Goal: Information Seeking & Learning: Learn about a topic

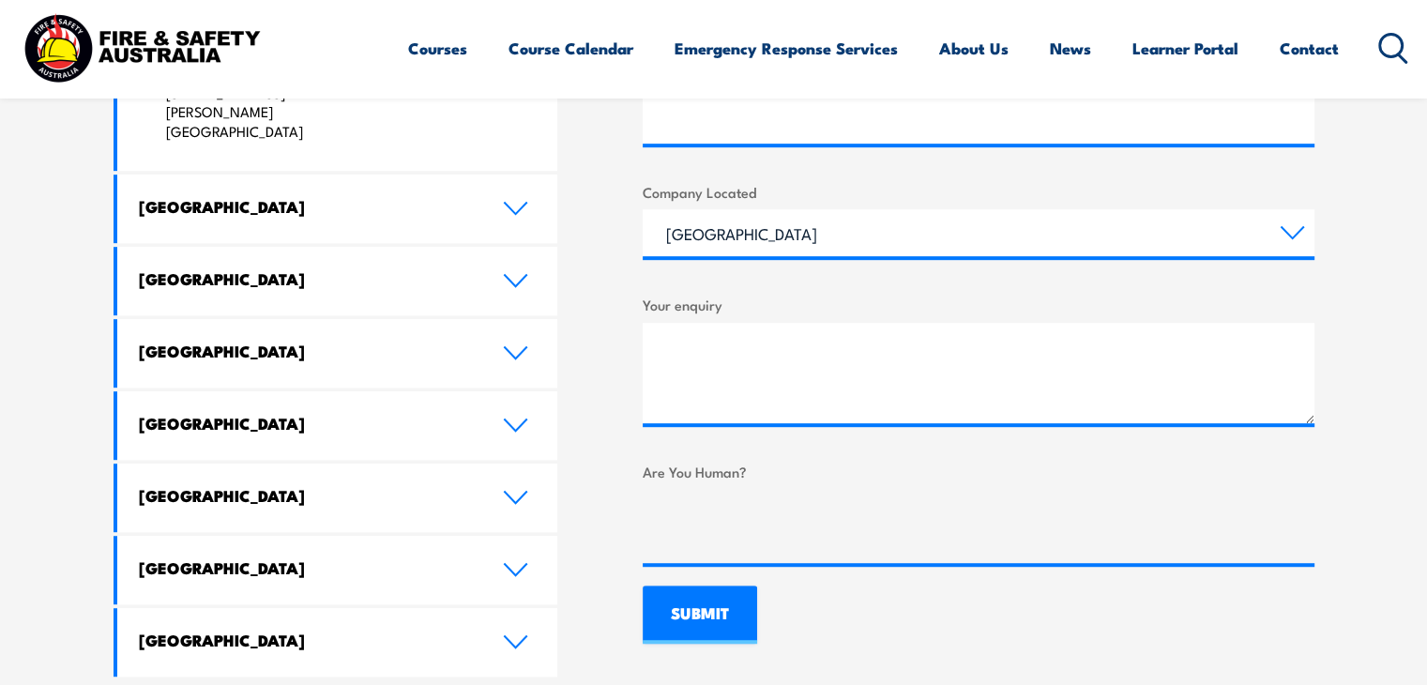
scroll to position [1025, 0]
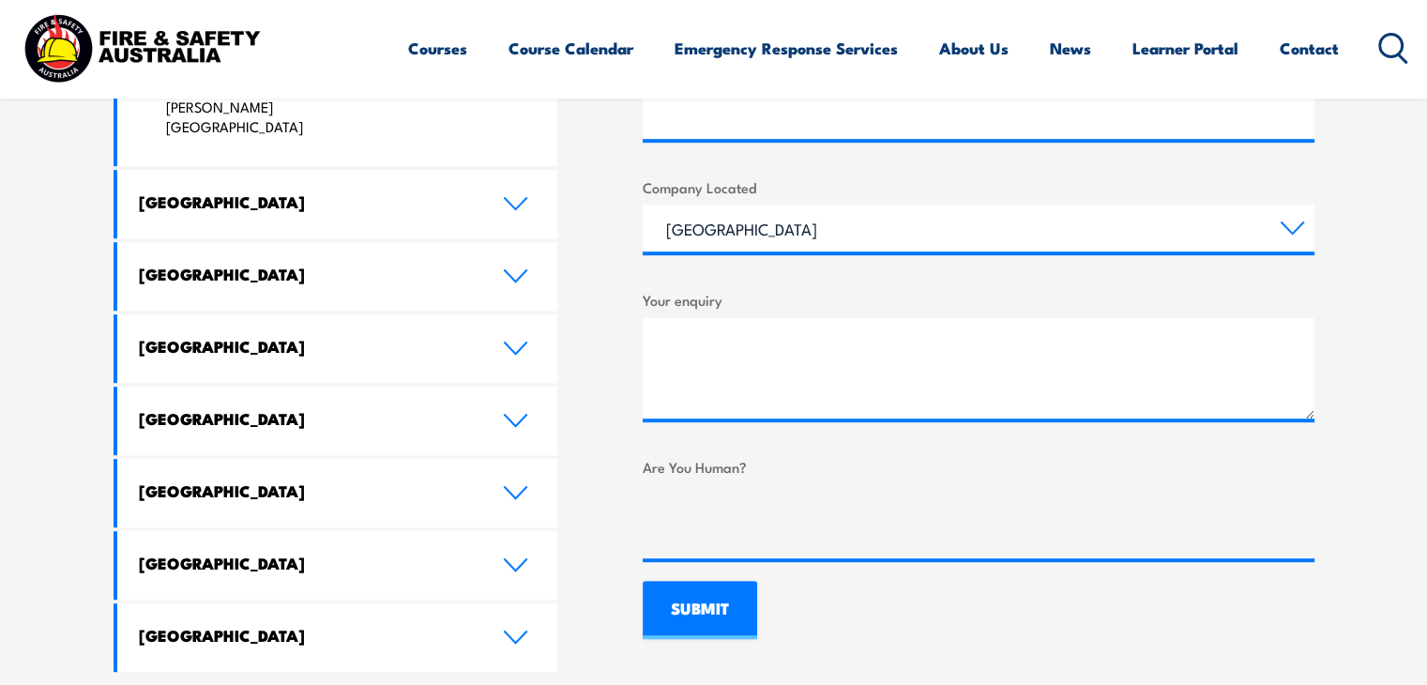
click at [285, 314] on link "Western Australia" at bounding box center [337, 348] width 441 height 69
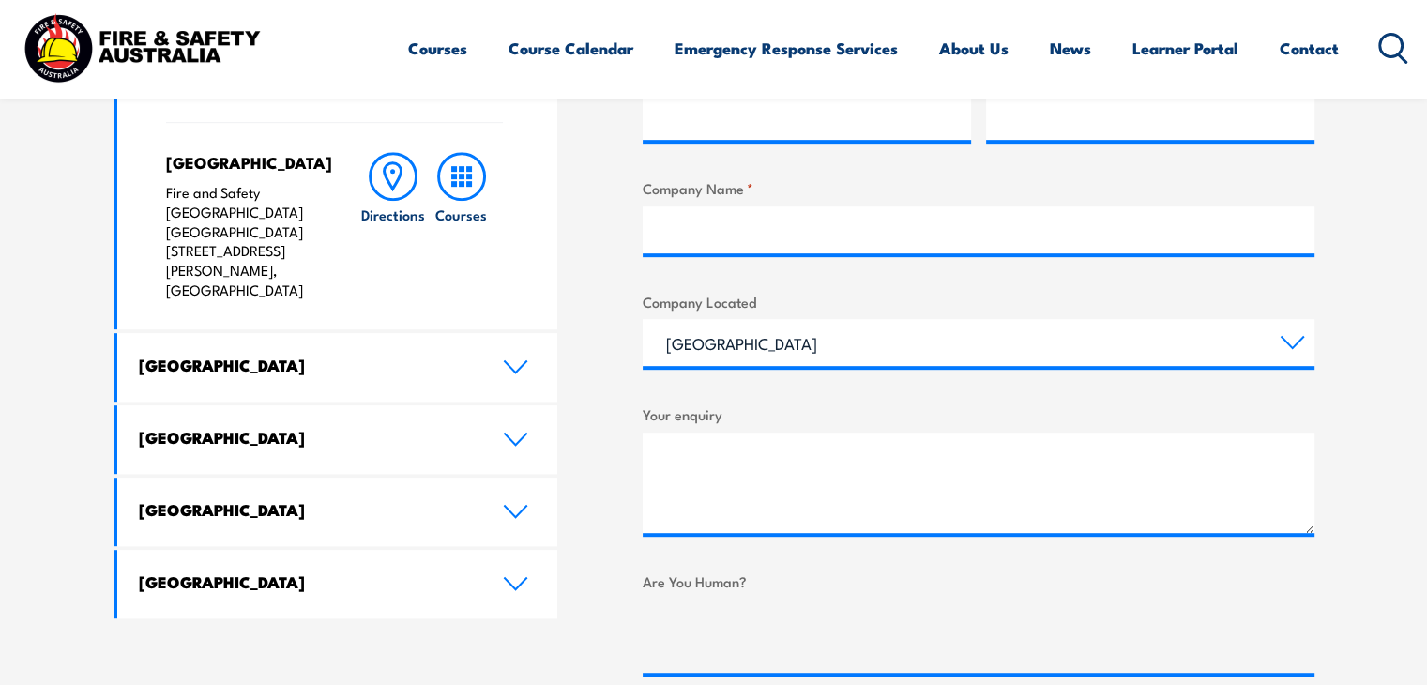
scroll to position [907, 0]
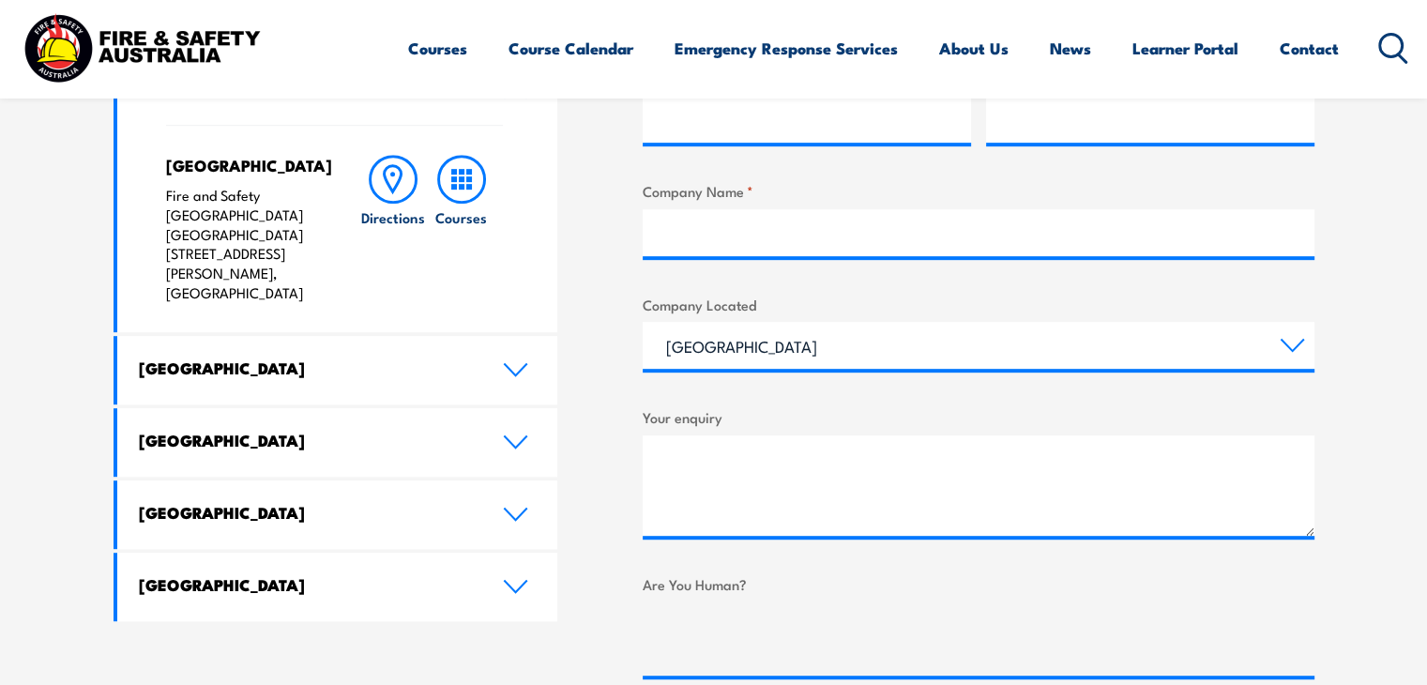
click at [458, 181] on icon at bounding box center [461, 179] width 49 height 49
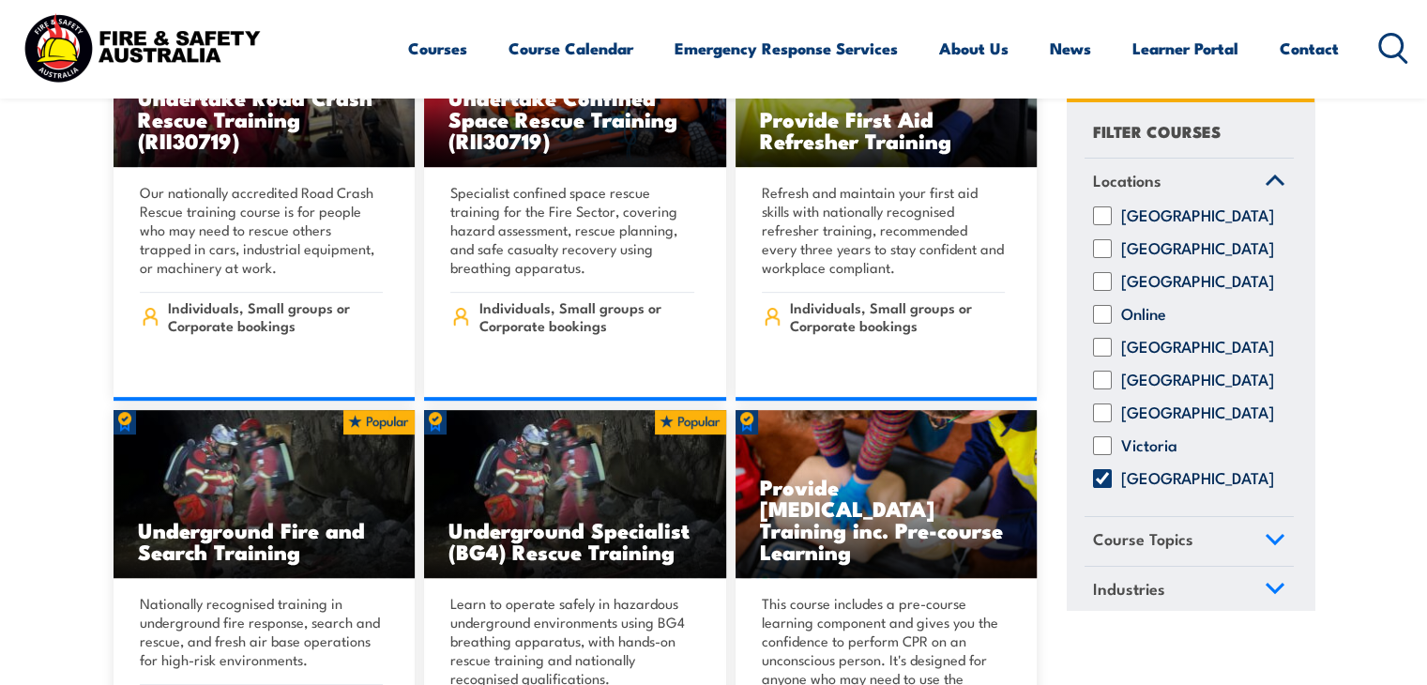
scroll to position [705, 0]
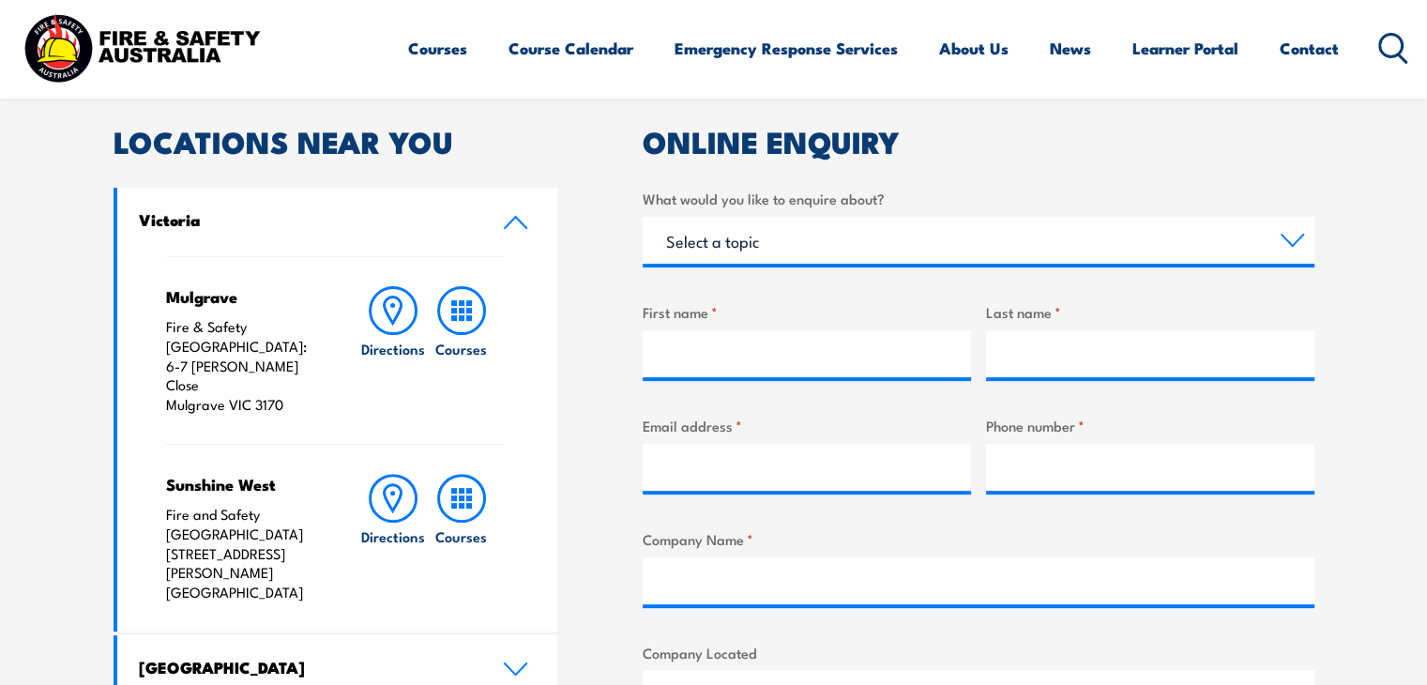
scroll to position [557, 0]
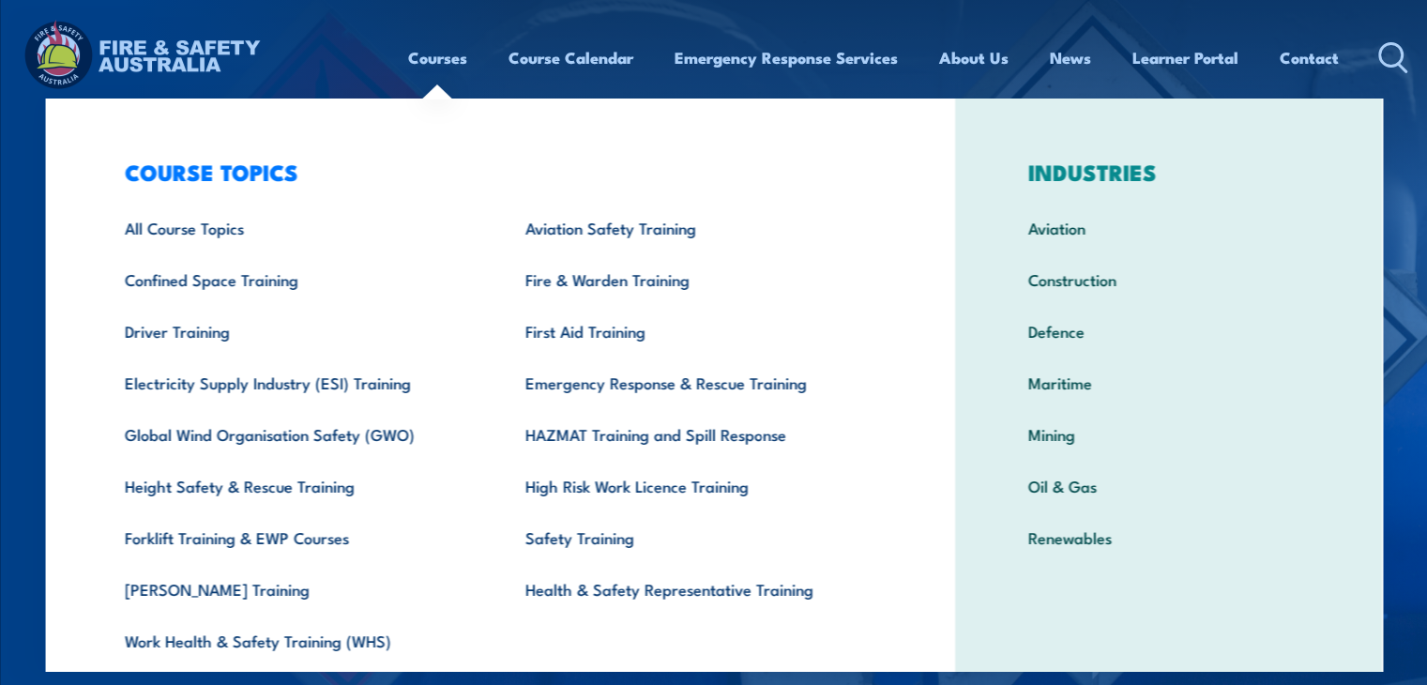
click at [648, 441] on link "HAZMAT Training and Spill Response" at bounding box center [696, 434] width 401 height 52
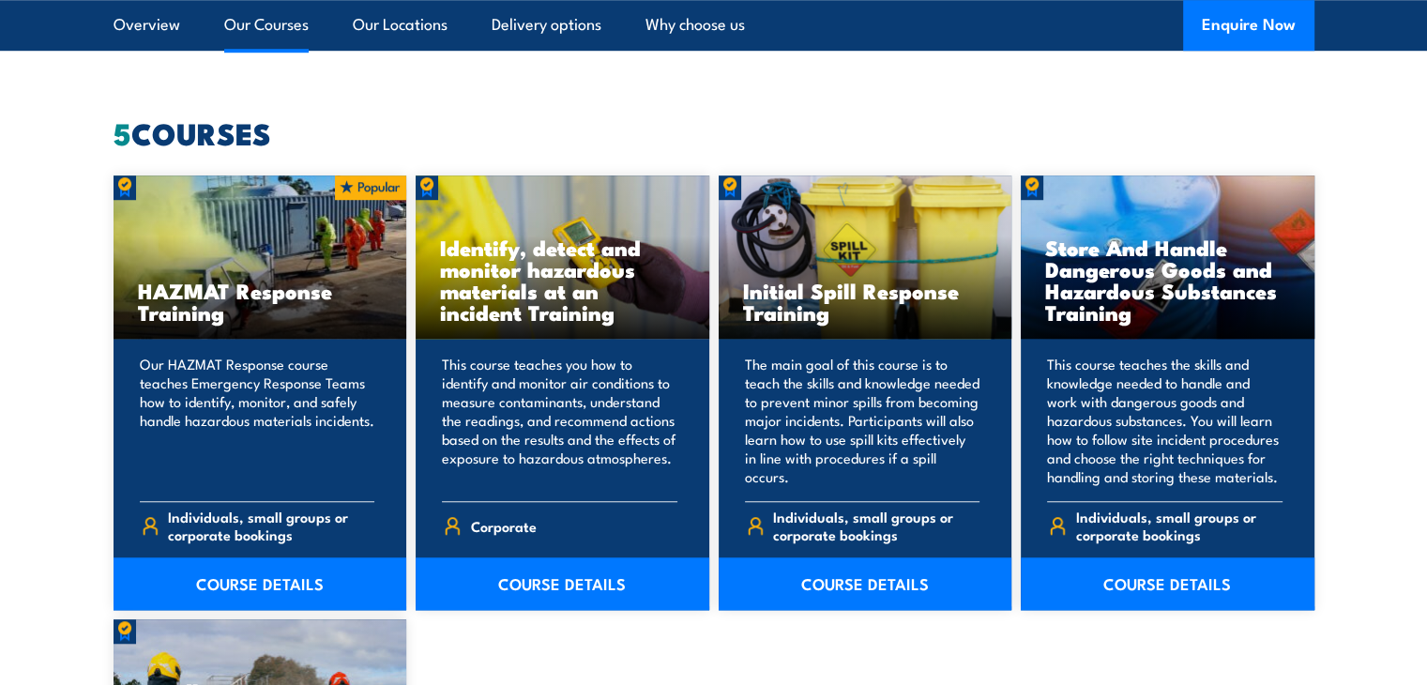
scroll to position [1425, 0]
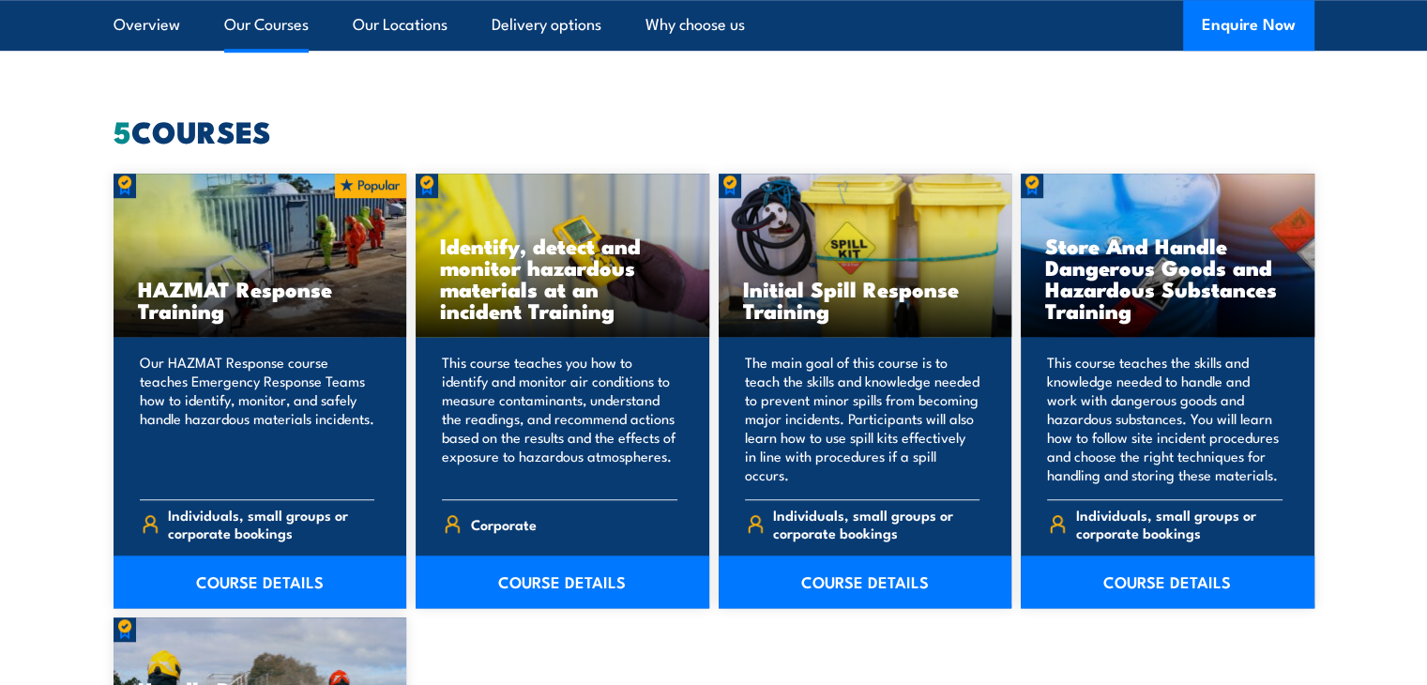
click at [1156, 575] on link "COURSE DETAILS" at bounding box center [1168, 582] width 294 height 53
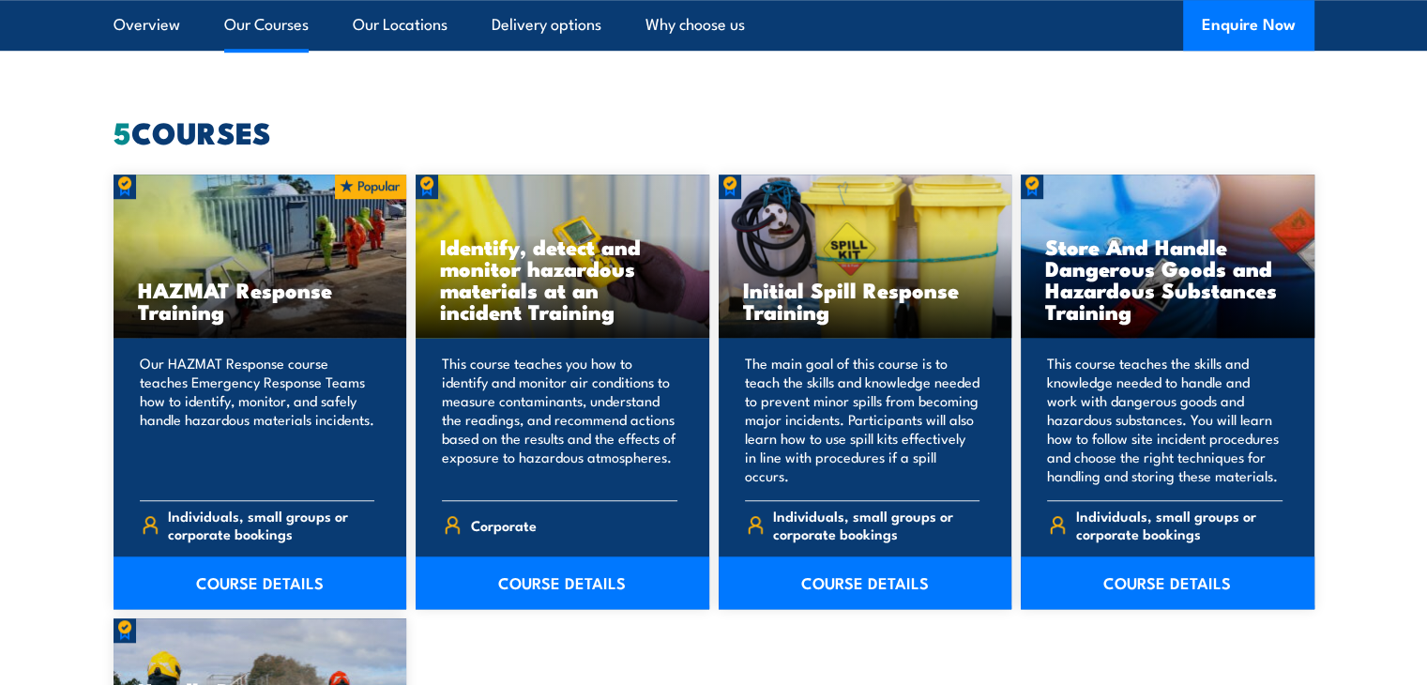
click at [878, 588] on link "COURSE DETAILS" at bounding box center [866, 583] width 294 height 53
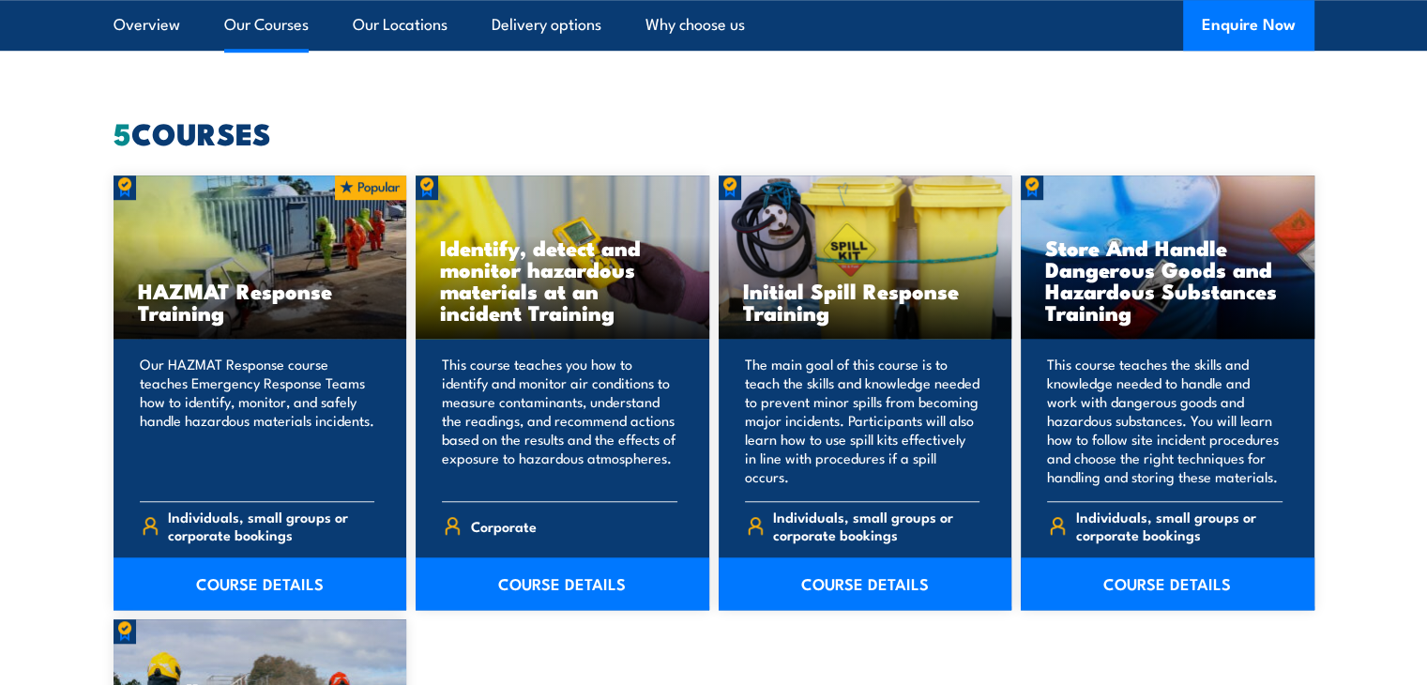
click at [1156, 580] on link "COURSE DETAILS" at bounding box center [1168, 583] width 294 height 53
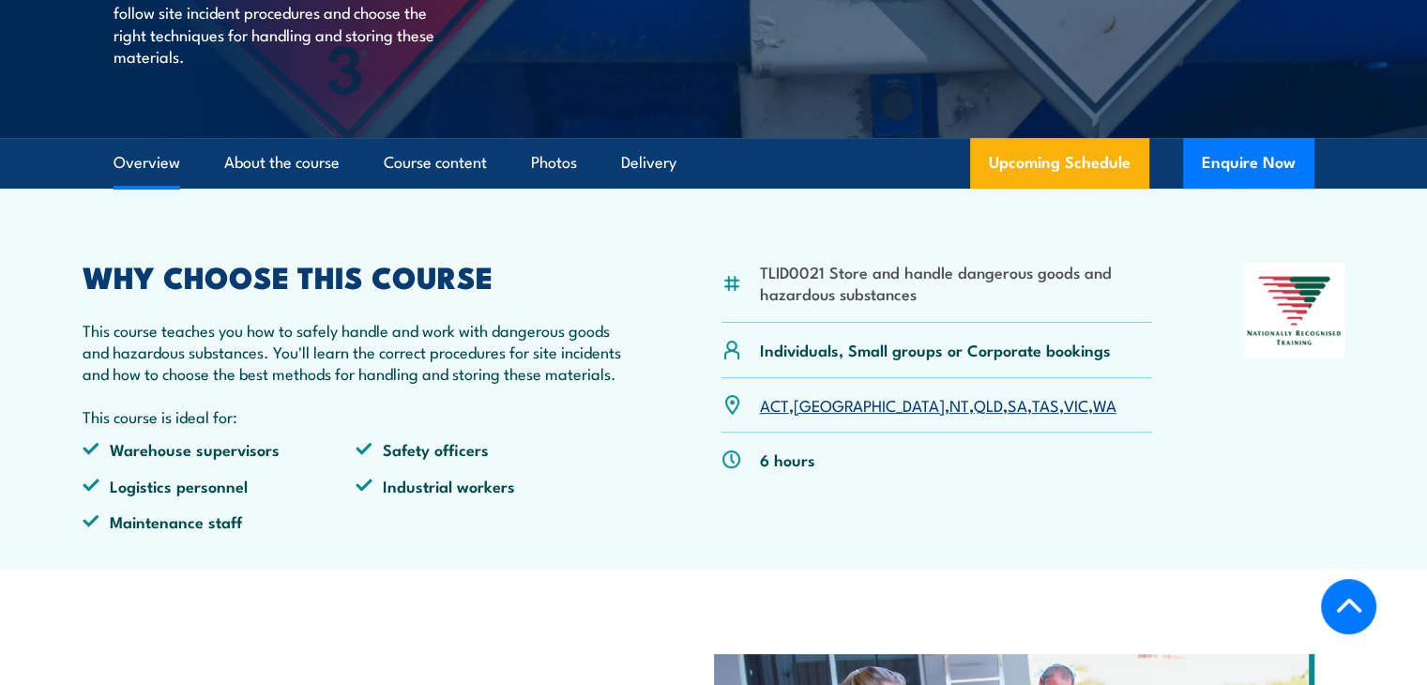
scroll to position [578, 0]
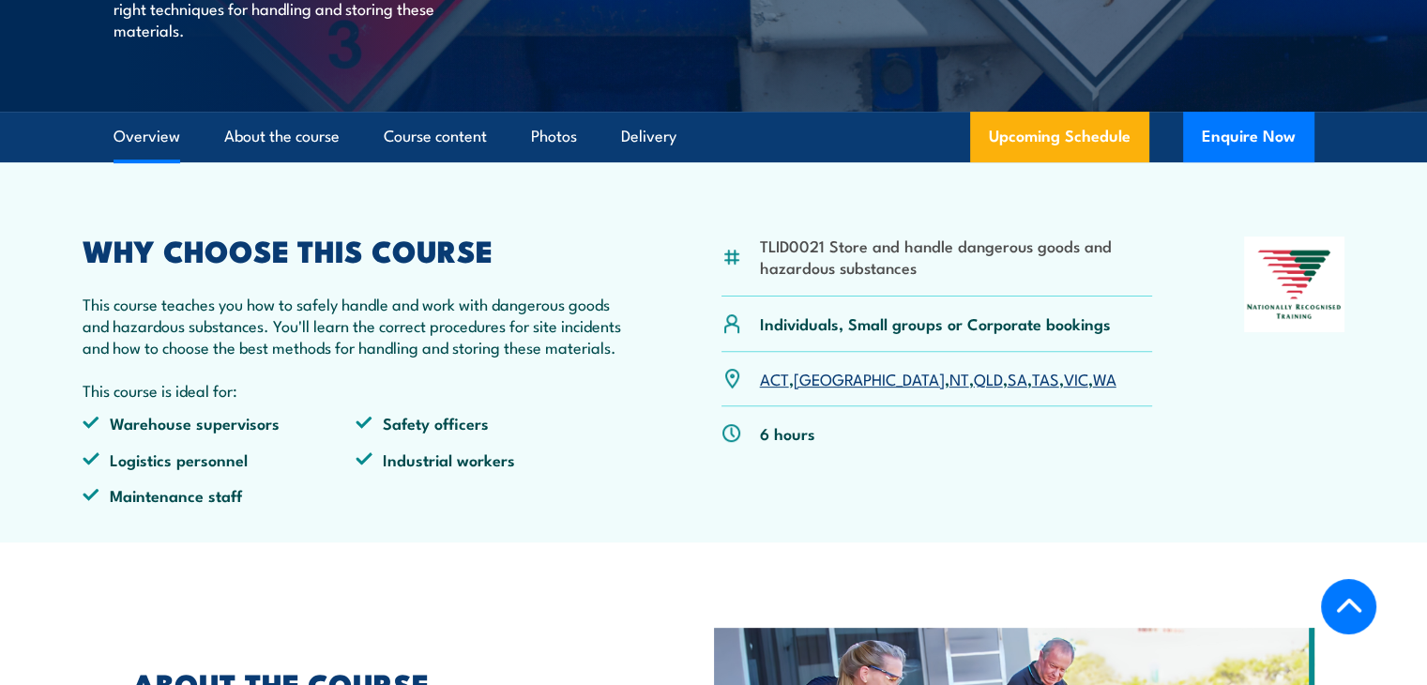
click at [292, 161] on link "About the course" at bounding box center [281, 137] width 115 height 50
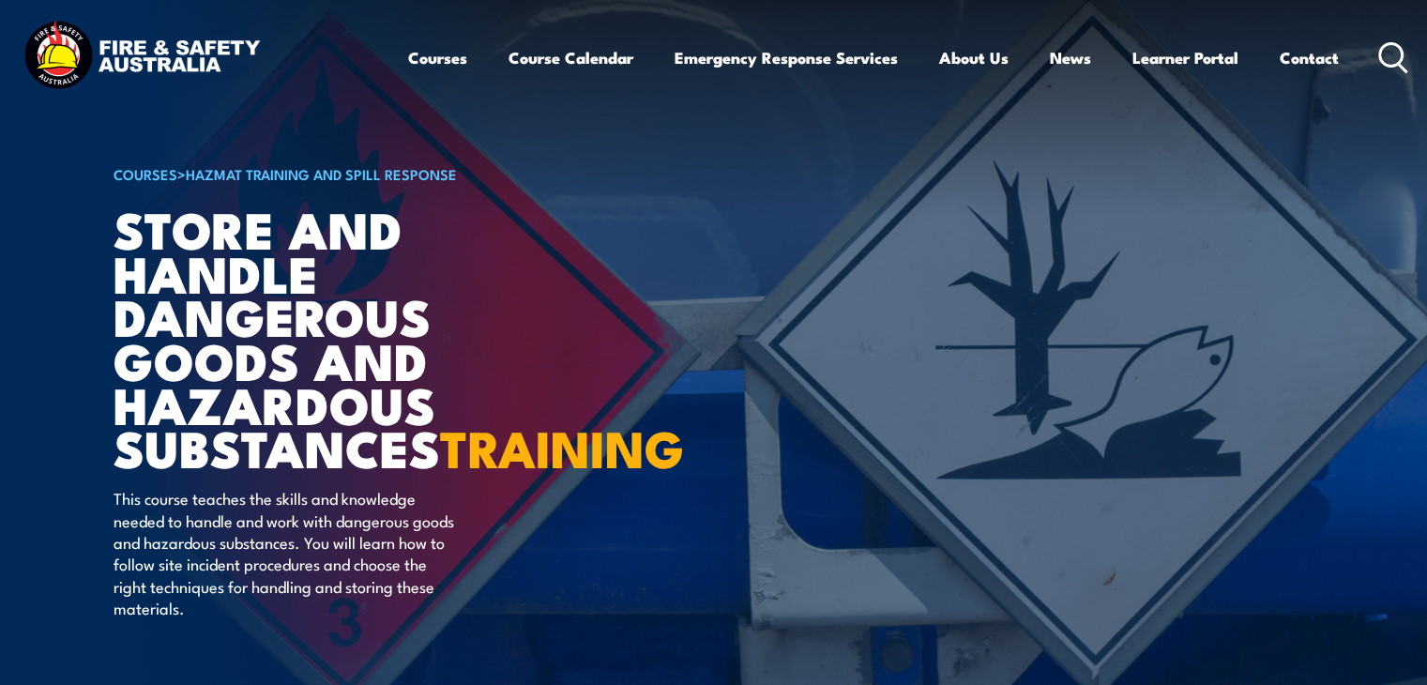
click at [391, 313] on h1 "Store And Handle Dangerous Goods and Hazardous Substances TRAINING" at bounding box center [346, 337] width 464 height 263
click at [673, 408] on article "COURSES > HAZMAT Training and Spill Response Store And Handle Dangerous Goods a…" at bounding box center [714, 345] width 1201 height 690
